Goal: Find specific page/section: Find specific page/section

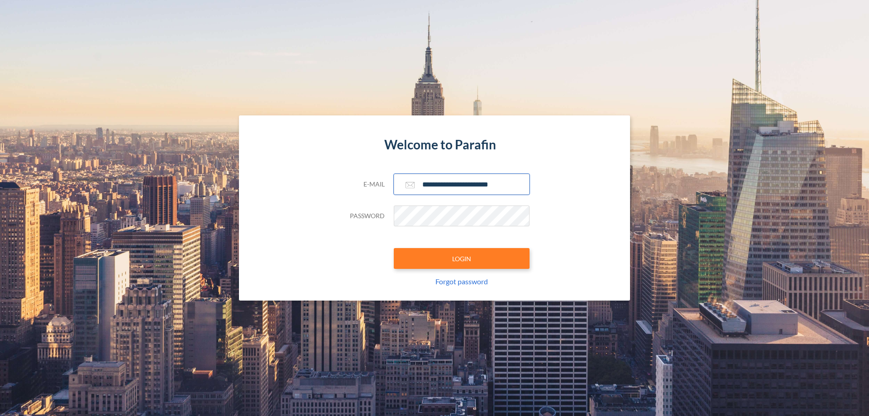
type input "**********"
click at [462, 258] on button "LOGIN" at bounding box center [462, 258] width 136 height 21
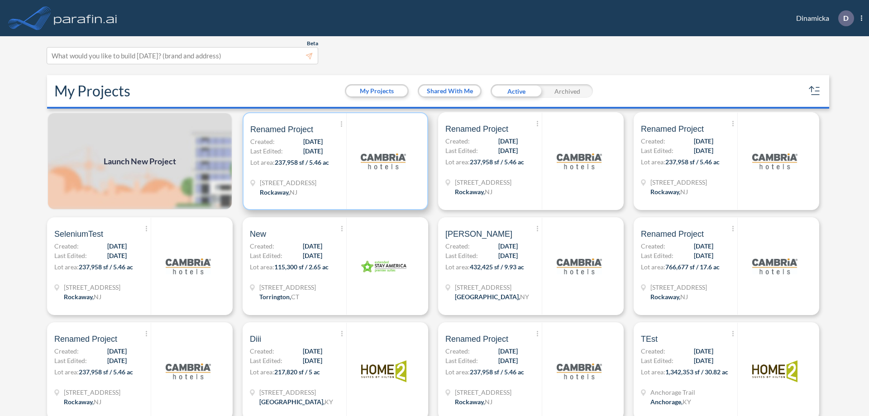
scroll to position [2, 0]
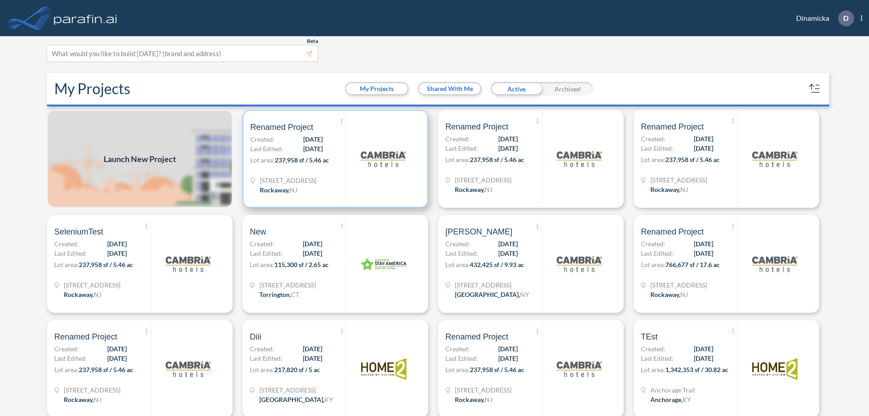
click at [334, 159] on p "Lot area: 237,958 sf / 5.46 ac" at bounding box center [298, 161] width 96 height 13
